Goal: Entertainment & Leisure: Consume media (video, audio)

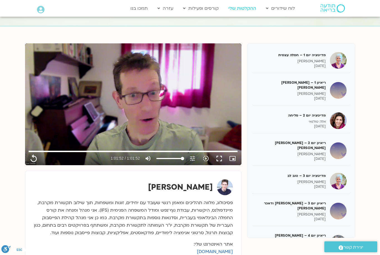
click at [248, 8] on link "ההקלטות שלי" at bounding box center [242, 8] width 33 height 11
type input "3712.76"
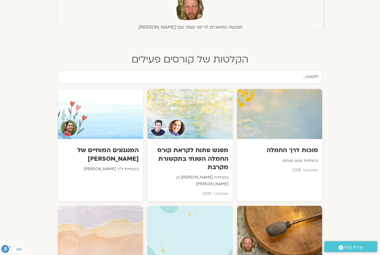
scroll to position [221, 0]
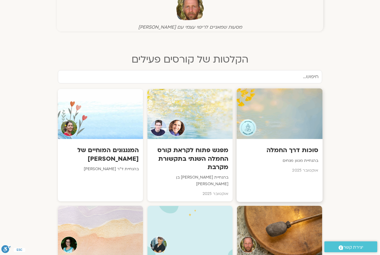
click at [278, 125] on div at bounding box center [280, 113] width 86 height 51
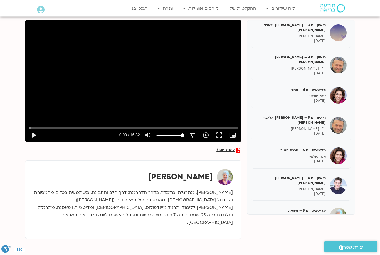
scroll to position [69, 0]
click at [246, 8] on link "ההקלטות שלי" at bounding box center [242, 8] width 33 height 11
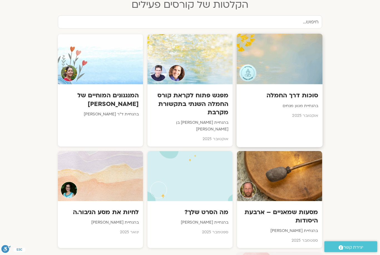
scroll to position [275, 0]
click at [312, 99] on h3 "סוכות דרך החמלה" at bounding box center [280, 95] width 78 height 9
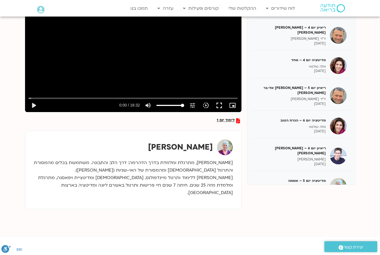
scroll to position [99, 0]
